Goal: Task Accomplishment & Management: Use online tool/utility

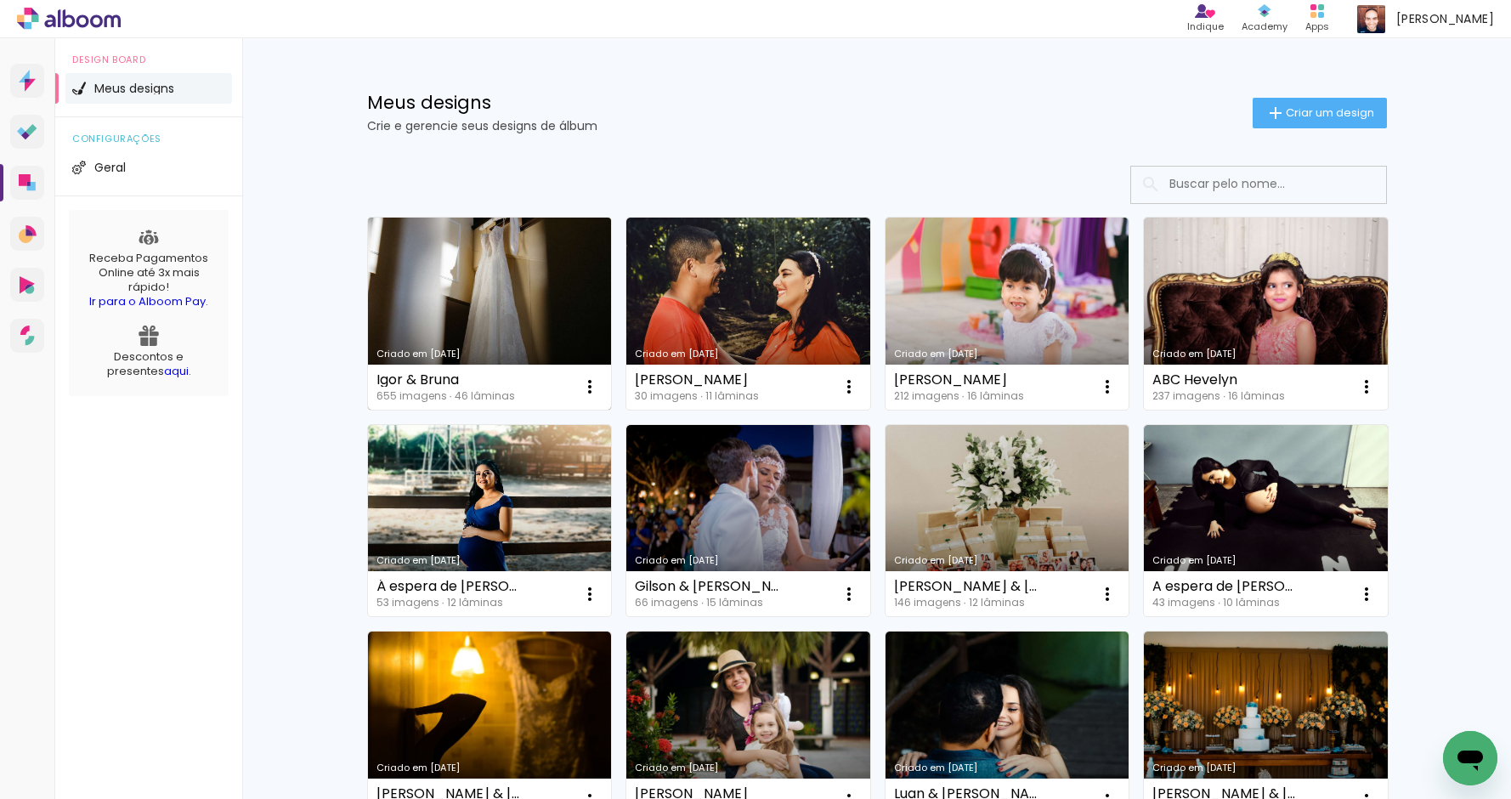
click at [485, 277] on link "Criado em [DATE]" at bounding box center [490, 314] width 244 height 192
